Goal: Transaction & Acquisition: Download file/media

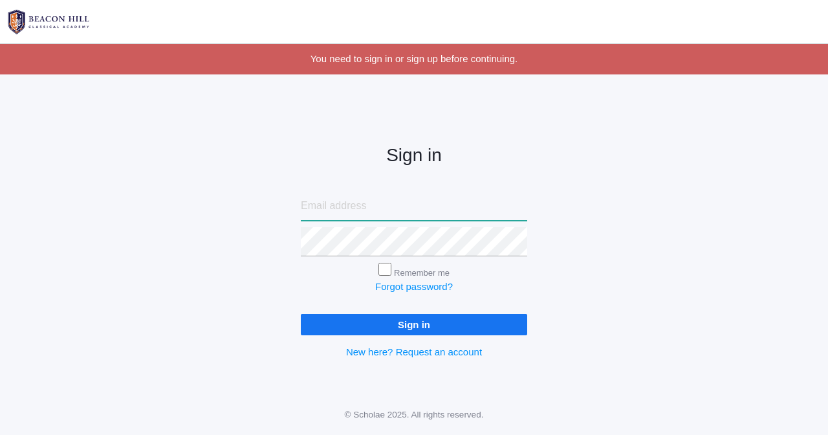
type input "jordanandruiwen@gmail.com"
click at [436, 324] on input "Sign in" at bounding box center [414, 324] width 226 height 21
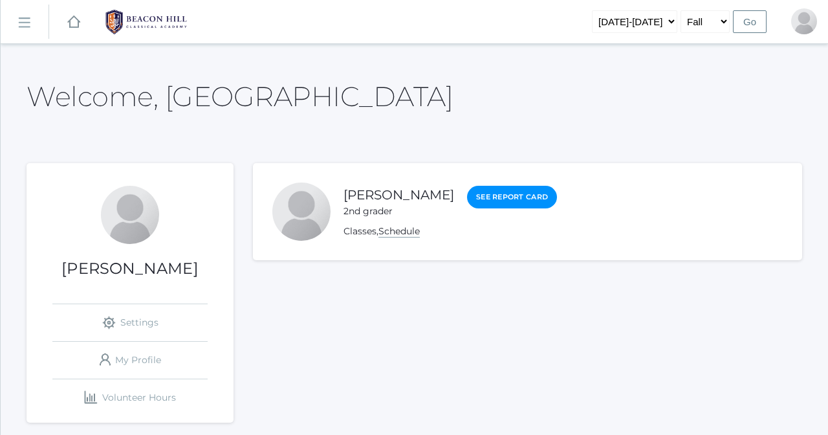
click at [389, 225] on link "Schedule" at bounding box center [399, 231] width 41 height 12
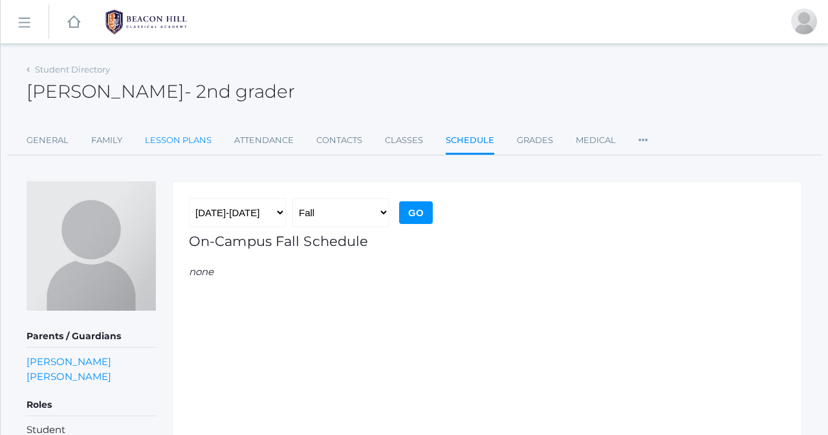
click at [193, 135] on link "Lesson Plans" at bounding box center [178, 140] width 67 height 26
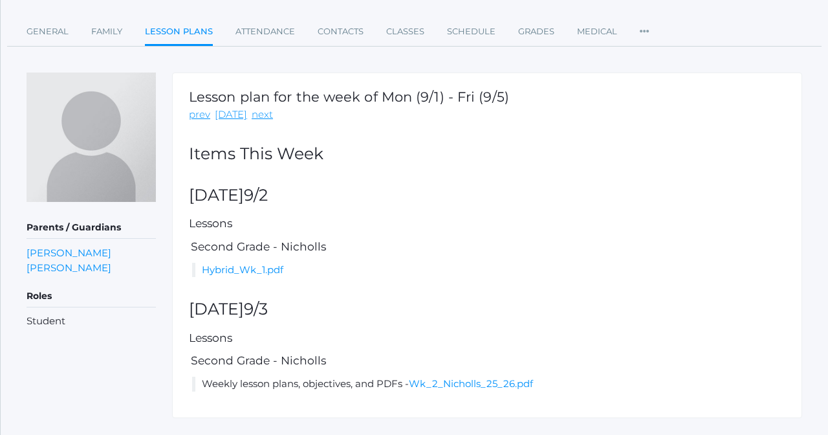
scroll to position [127, 0]
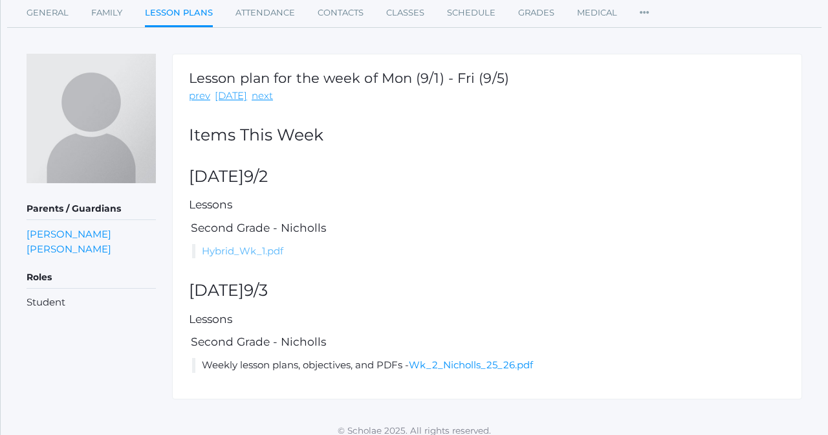
click at [229, 246] on link "Hybrid_Wk_1.pdf" at bounding box center [243, 251] width 82 height 12
click at [483, 361] on link "Wk_2_Nicholls_25_26.pdf" at bounding box center [471, 365] width 124 height 12
